Goal: Information Seeking & Learning: Learn about a topic

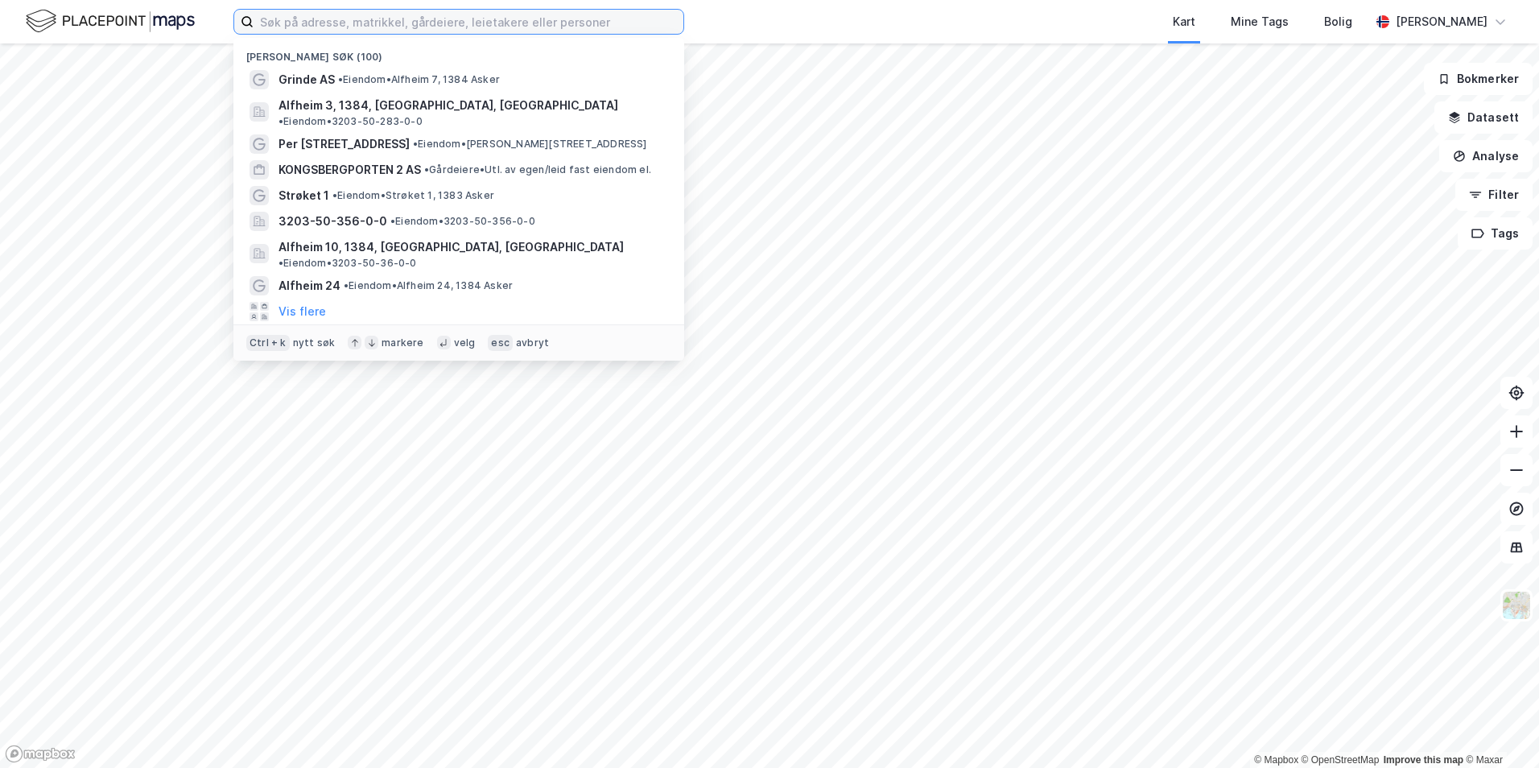
click at [336, 20] on input at bounding box center [469, 22] width 430 height 24
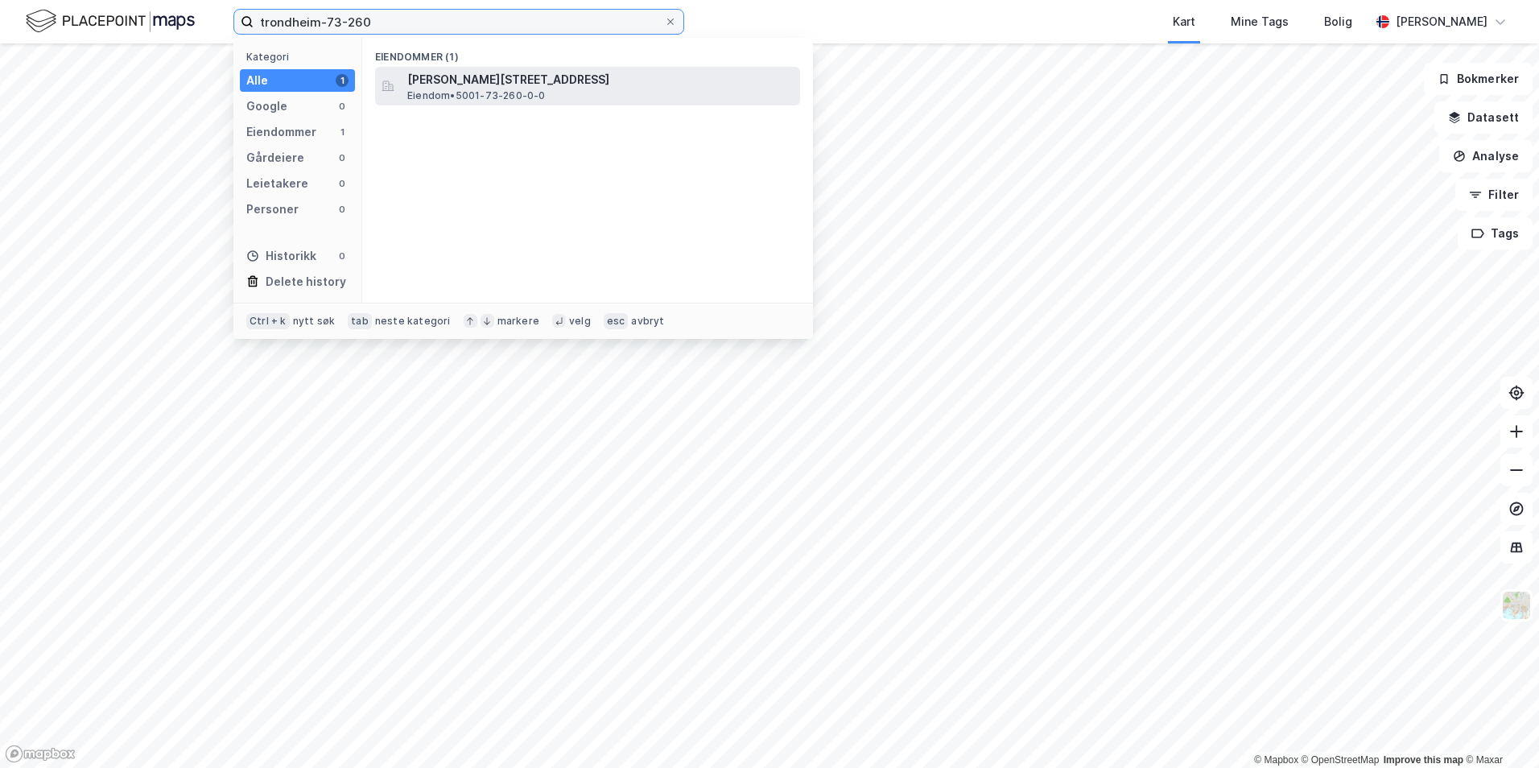
type input "trondheim-73-260"
click at [507, 78] on span "[PERSON_NAME][STREET_ADDRESS]" at bounding box center [600, 79] width 386 height 19
